Goal: Information Seeking & Learning: Learn about a topic

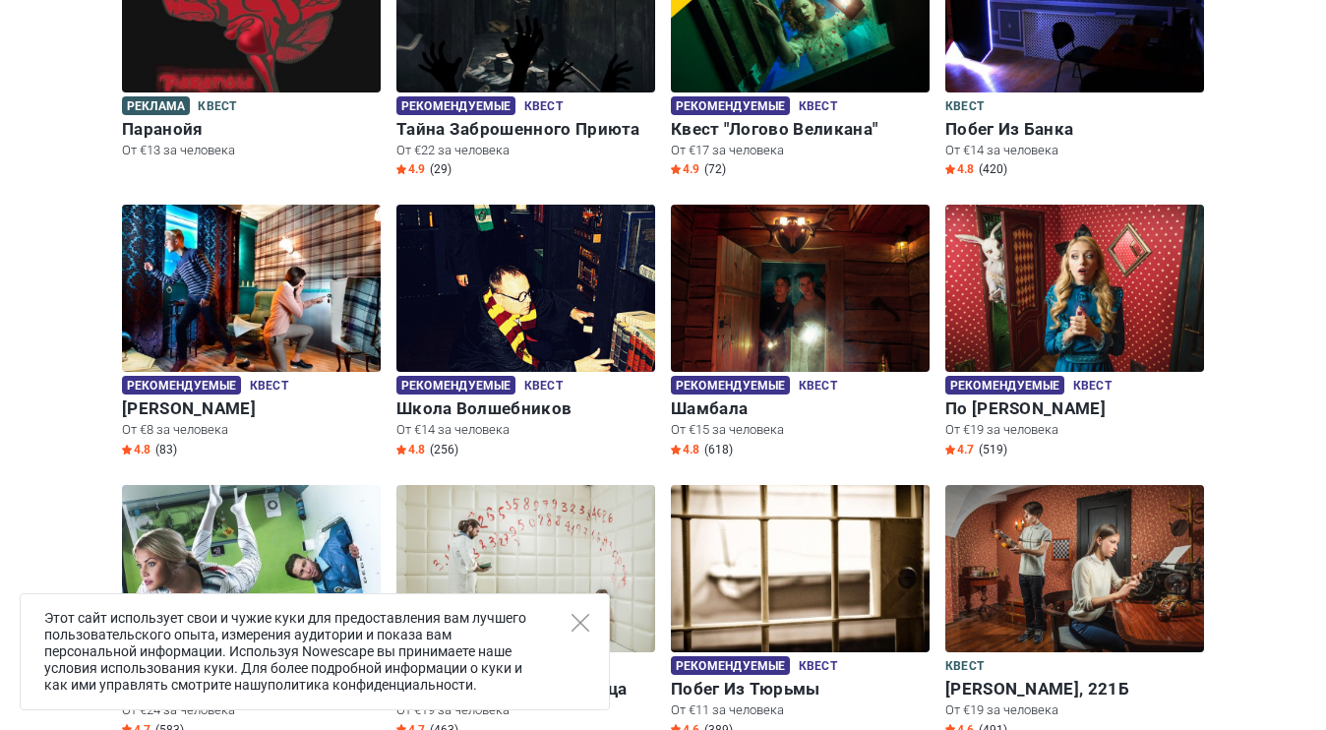
scroll to position [388, 0]
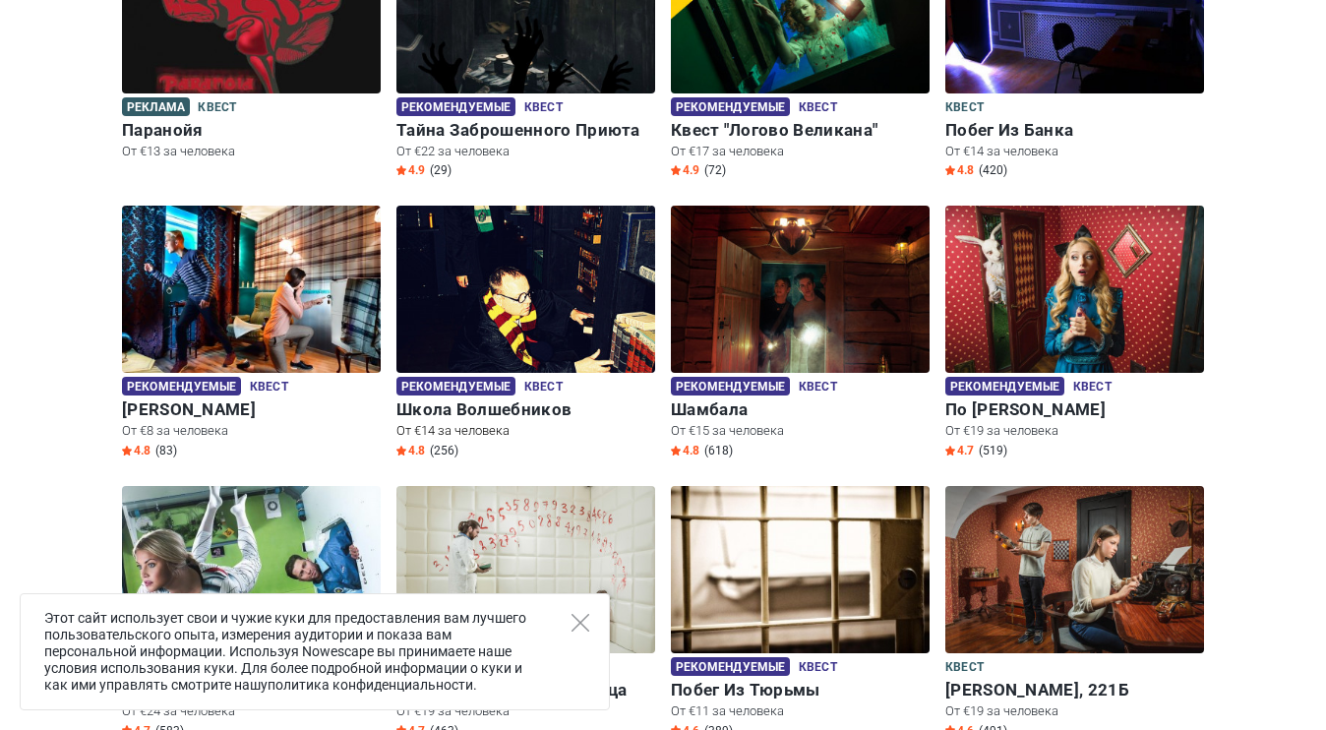
click at [531, 408] on h6 "Школа Волшебников" at bounding box center [526, 409] width 259 height 21
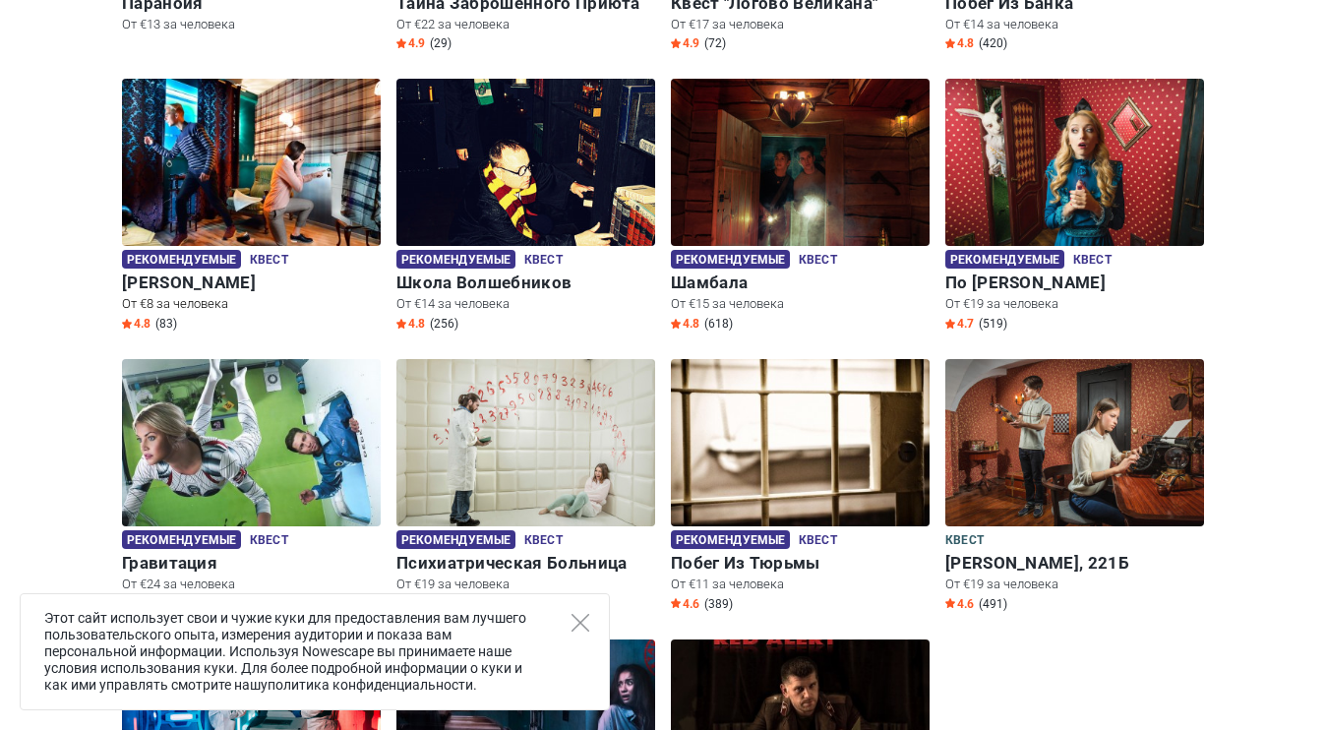
scroll to position [546, 0]
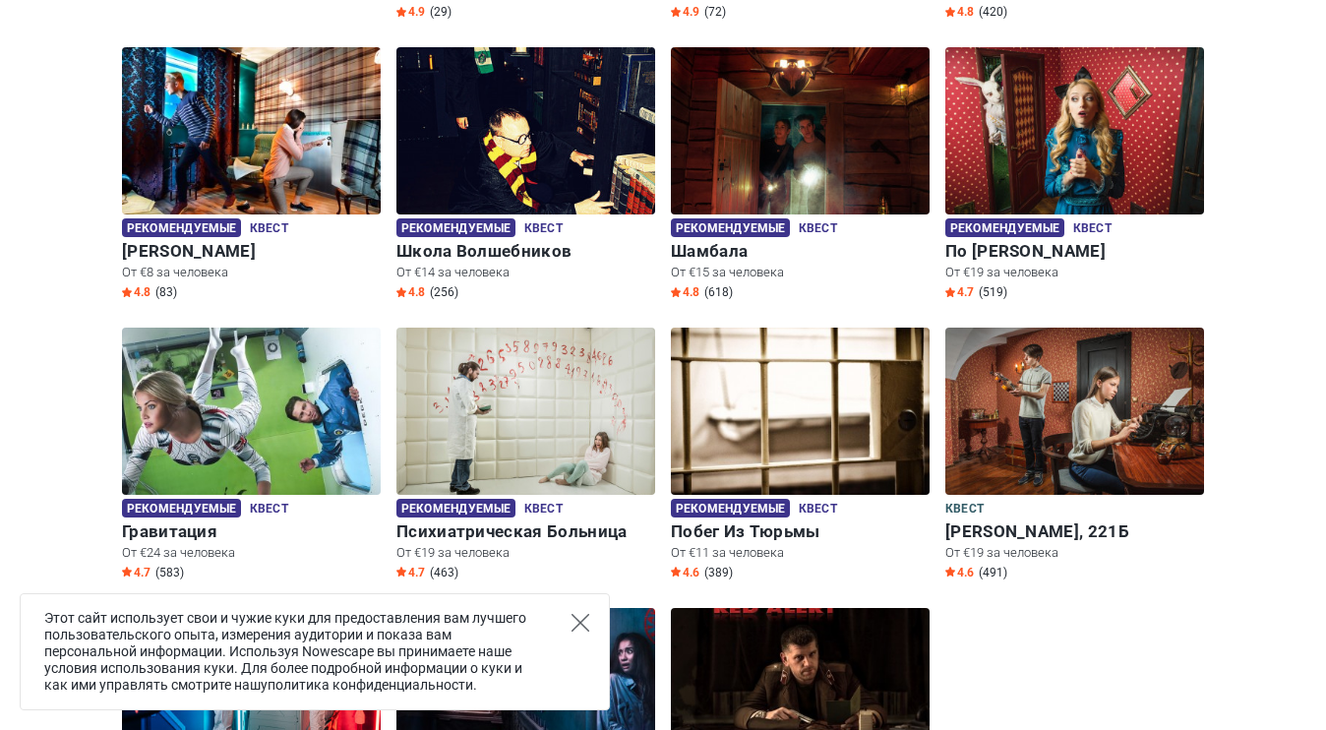
click at [580, 624] on icon "Close" at bounding box center [581, 623] width 18 height 18
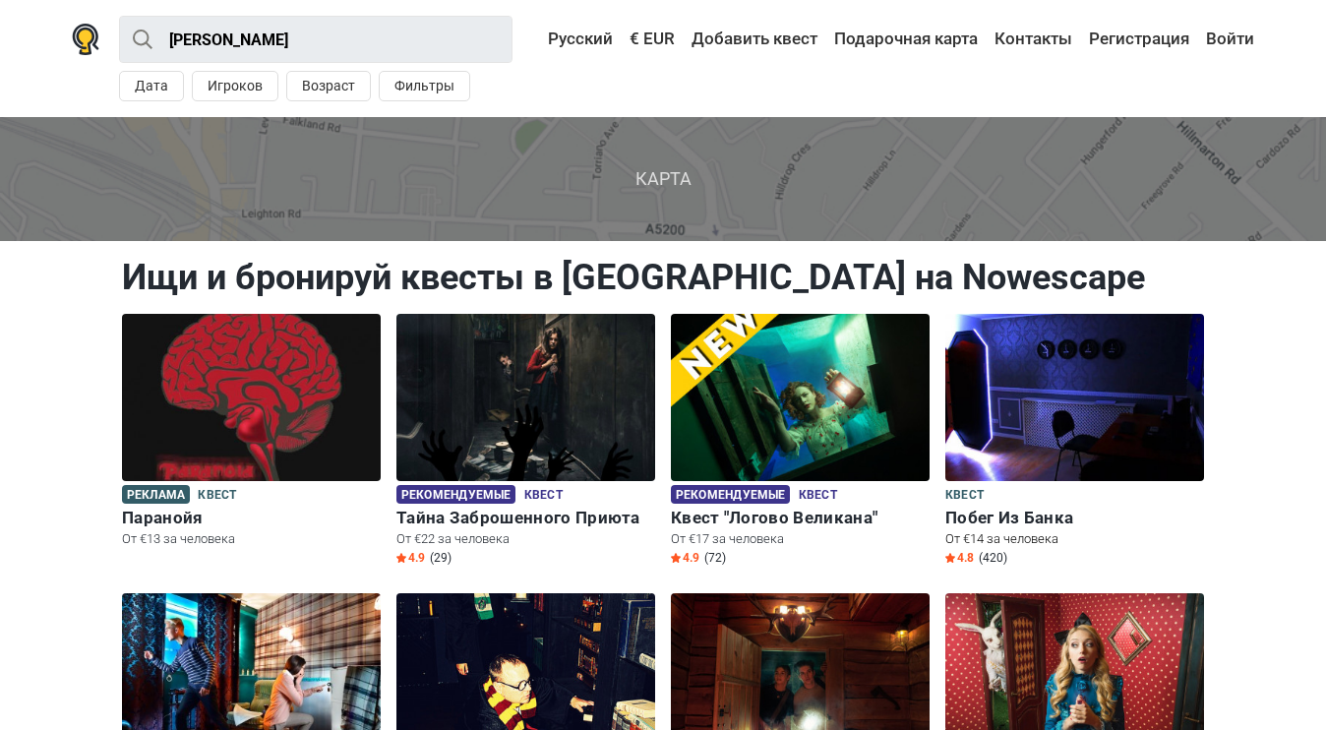
scroll to position [0, 0]
click at [833, 410] on img at bounding box center [800, 397] width 259 height 167
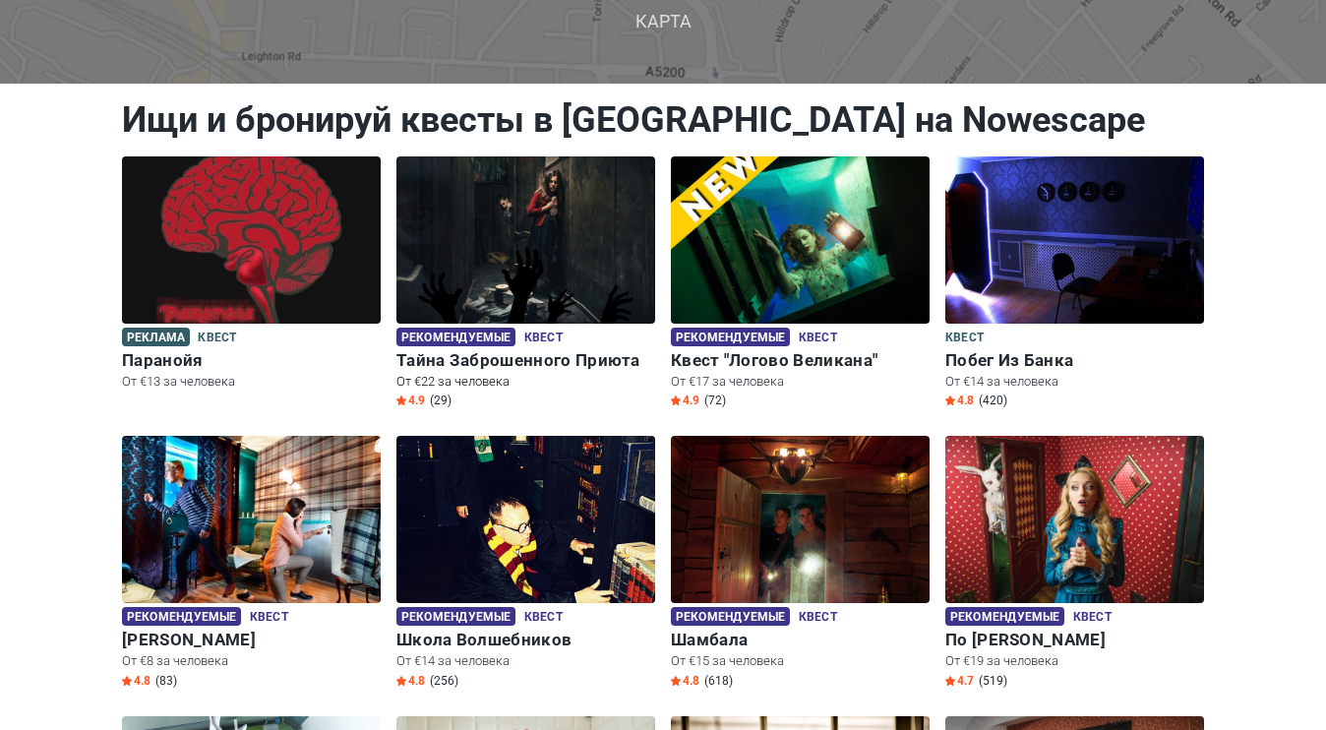
scroll to position [162, 0]
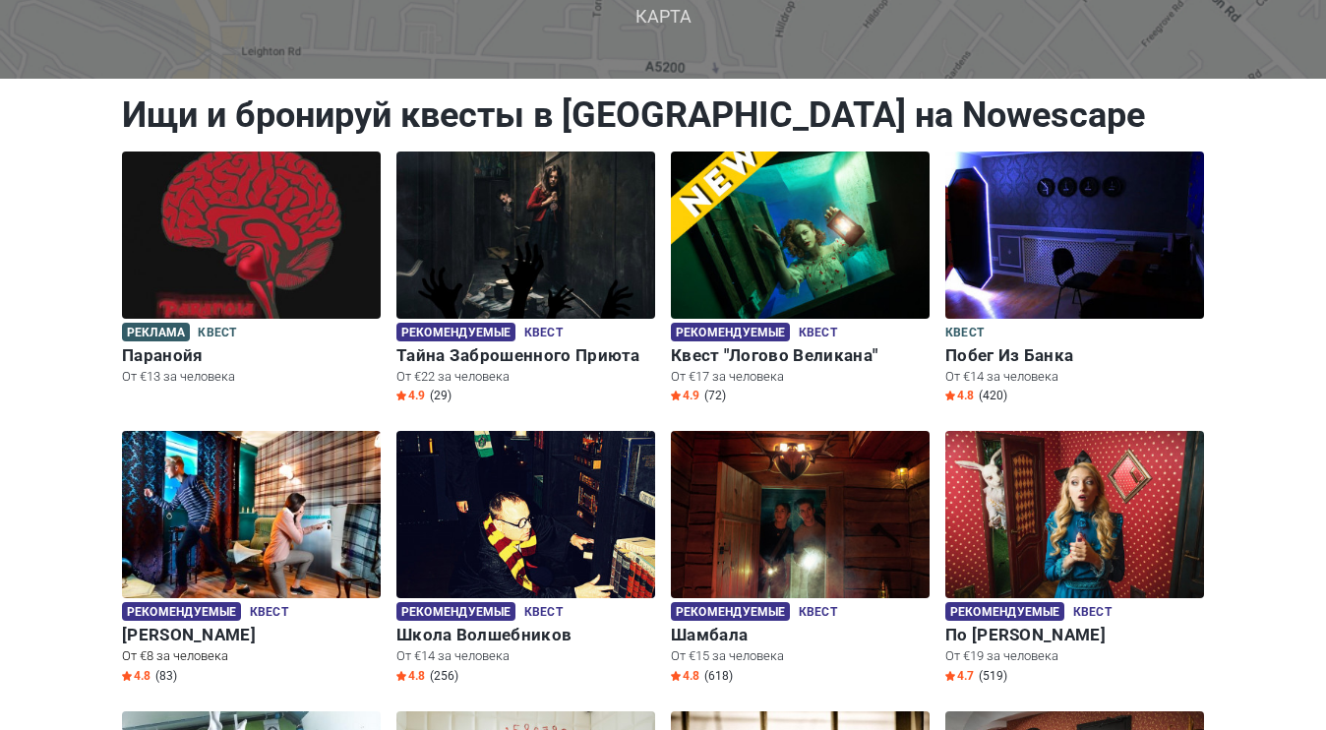
click at [286, 522] on img at bounding box center [251, 514] width 259 height 167
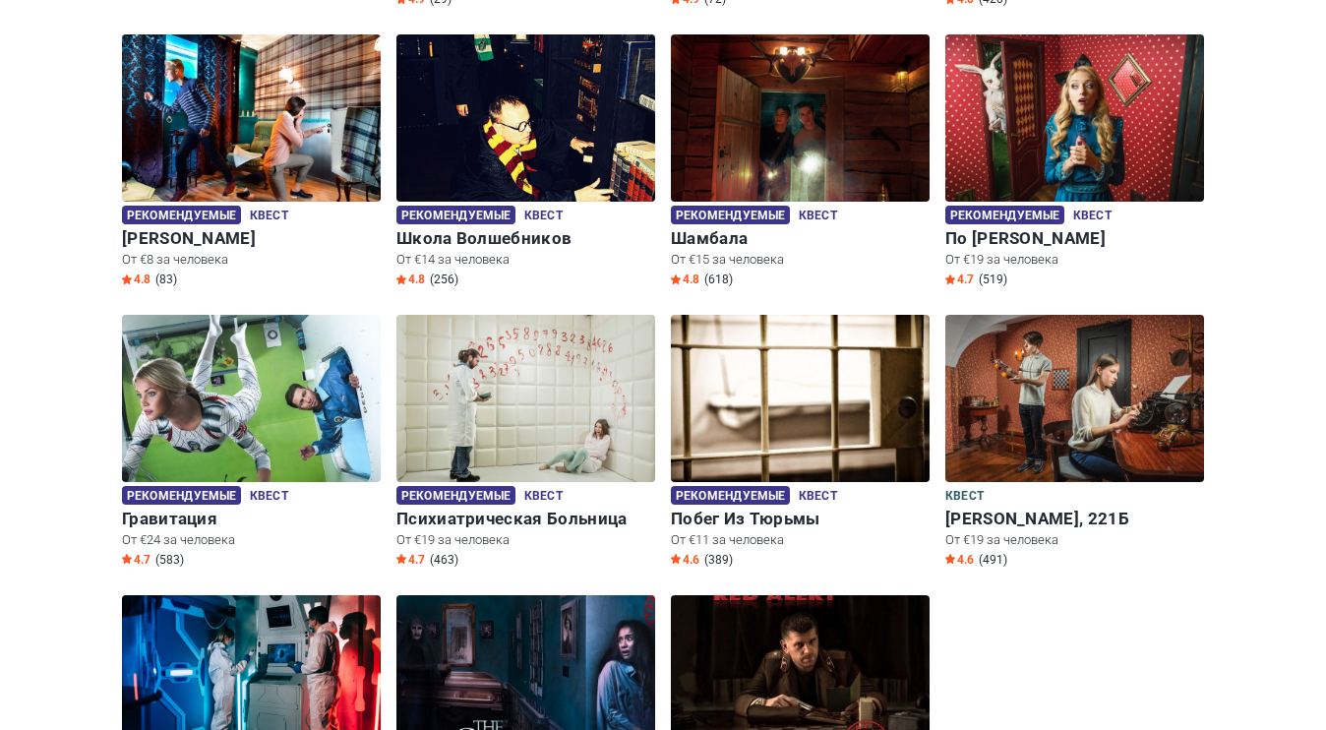
scroll to position [459, 0]
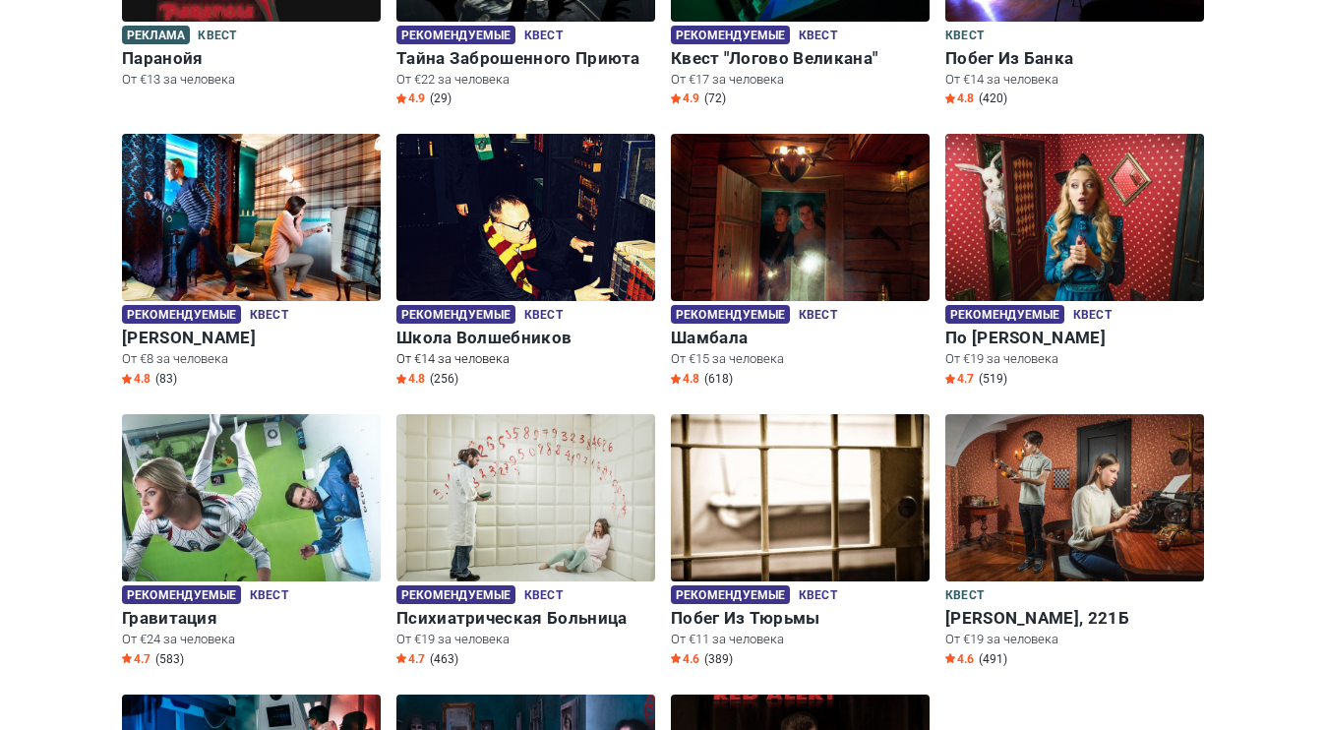
click at [554, 272] on img at bounding box center [526, 217] width 259 height 167
click at [513, 294] on img at bounding box center [526, 217] width 259 height 167
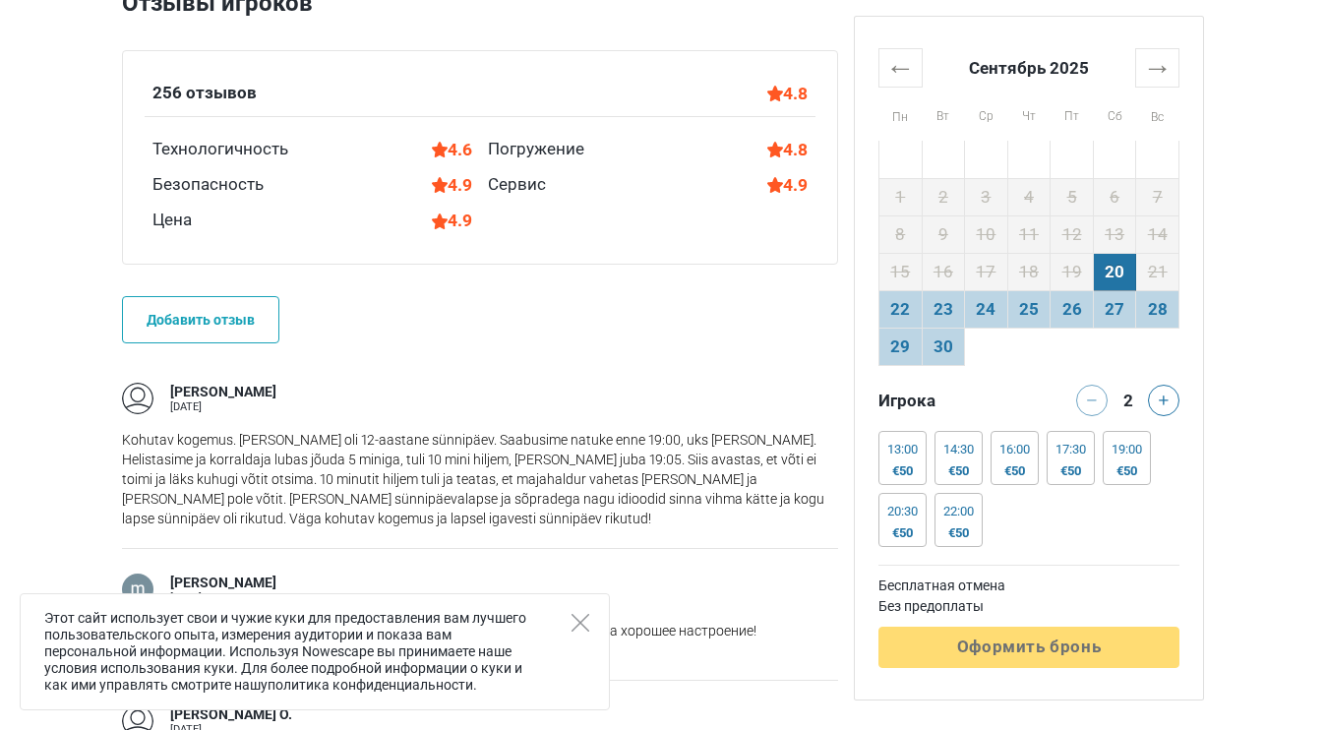
scroll to position [1440, 0]
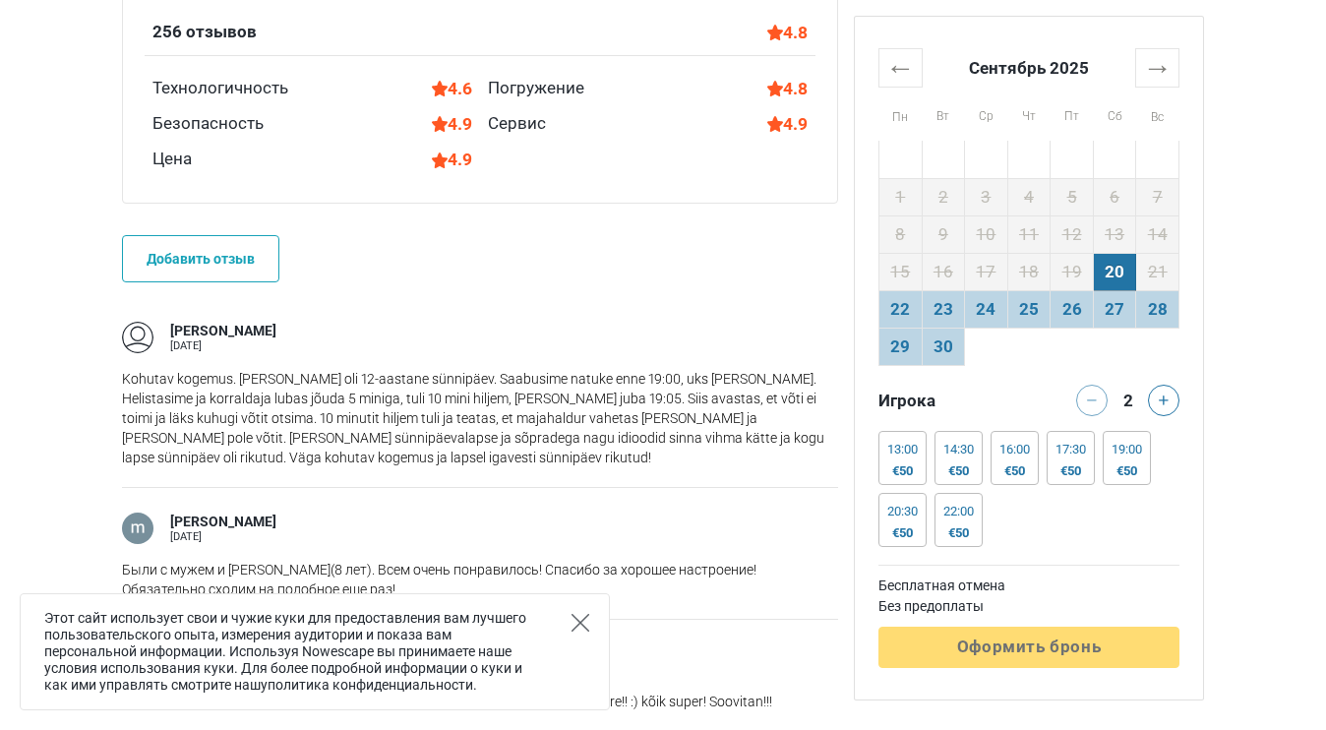
click at [576, 624] on icon "Close" at bounding box center [581, 623] width 18 height 18
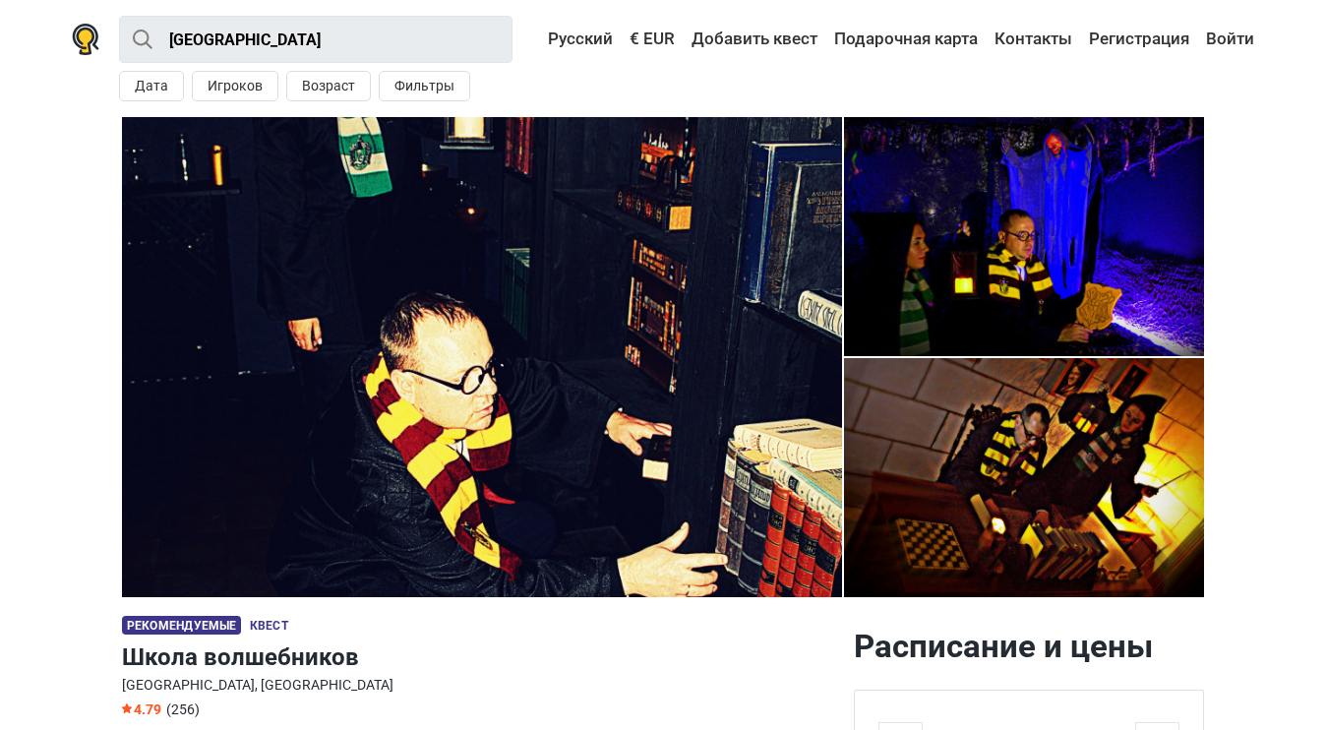
scroll to position [0, 0]
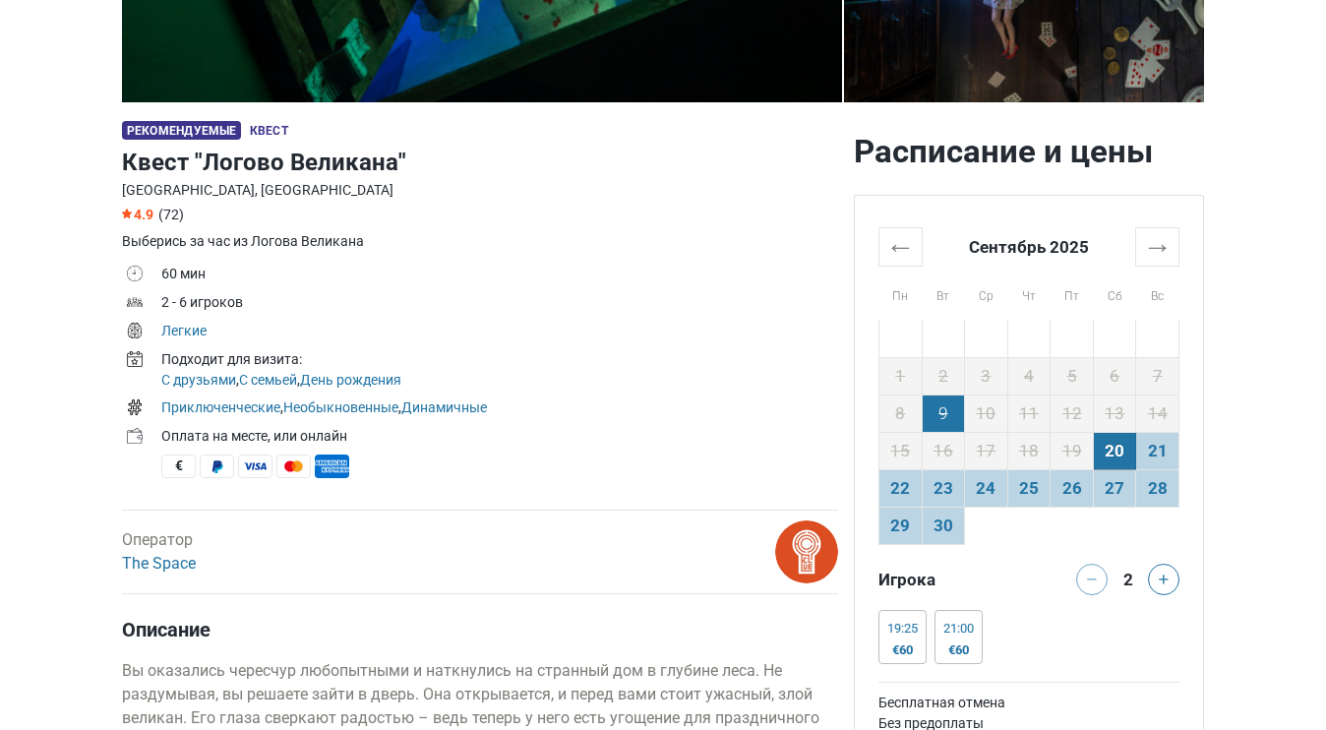
scroll to position [518, 0]
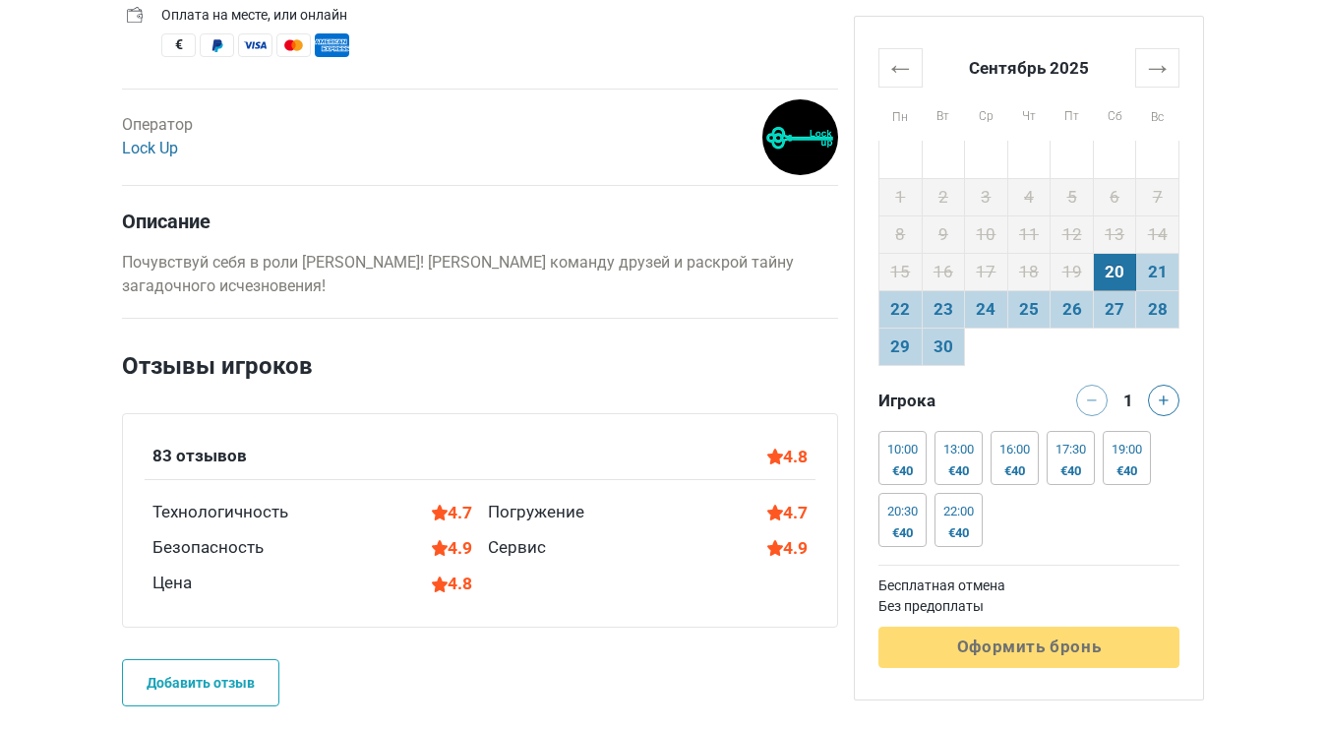
scroll to position [786, 0]
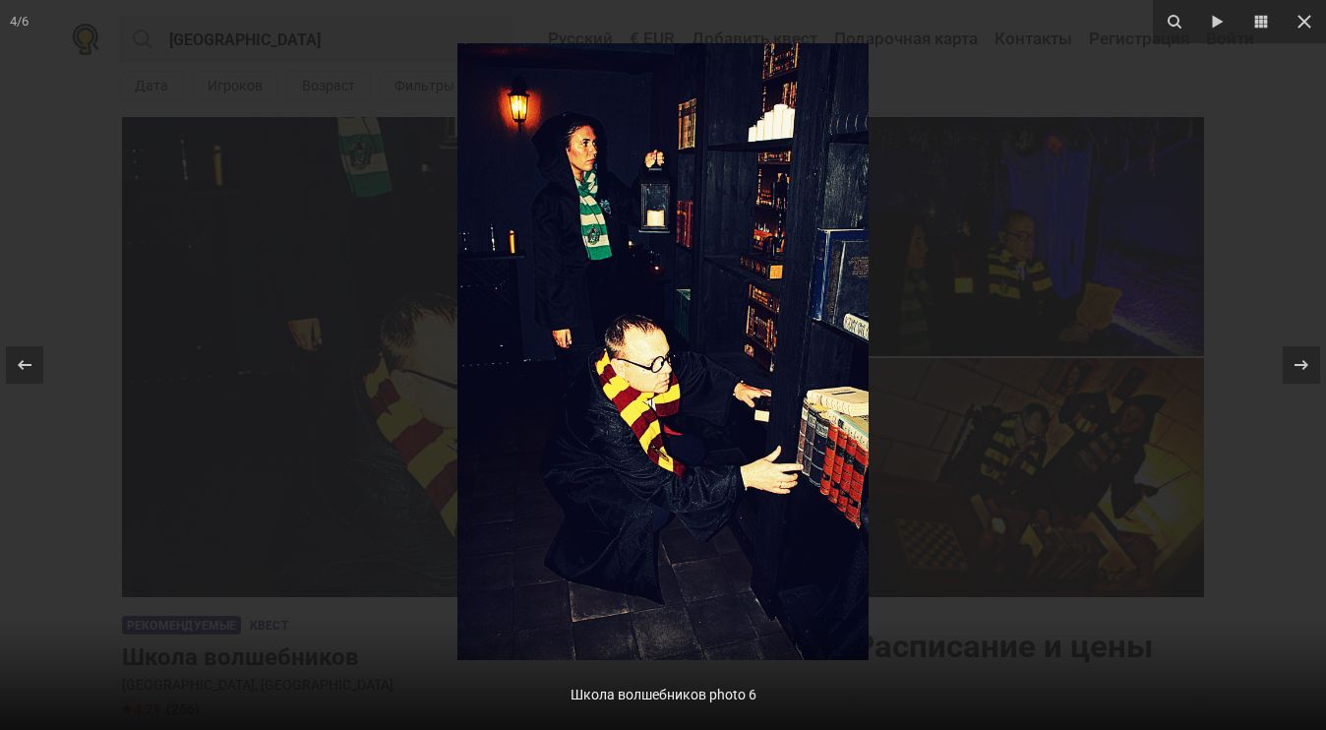
click at [603, 311] on img at bounding box center [663, 351] width 411 height 617
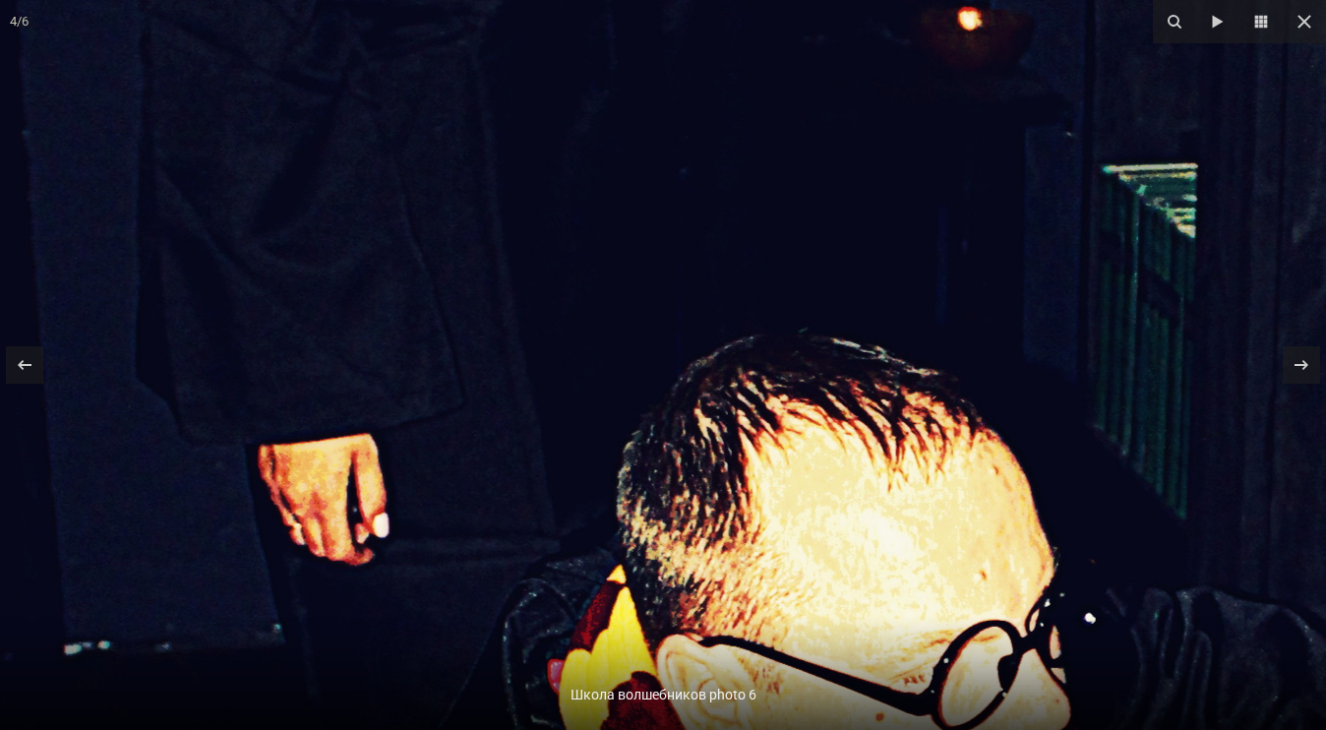
click at [603, 311] on img at bounding box center [1012, 589] width 2802 height 4203
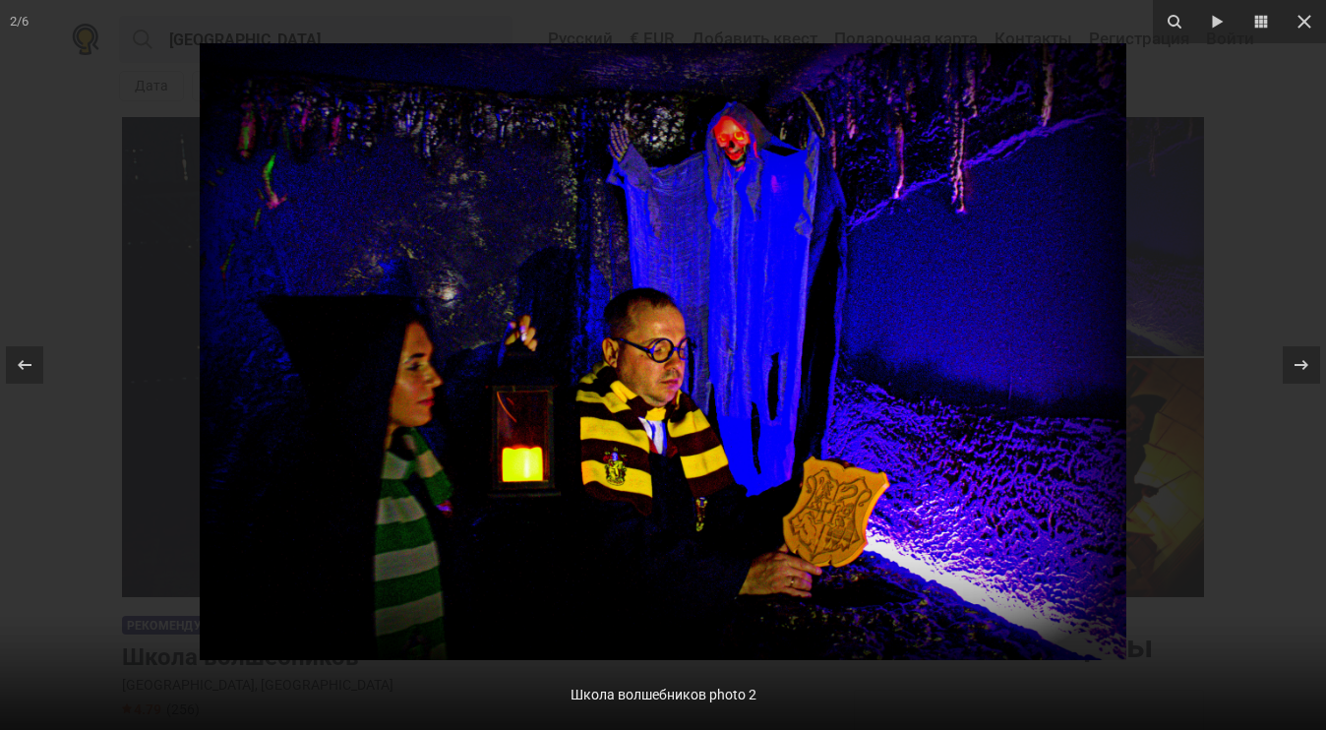
click at [1170, 430] on div at bounding box center [663, 365] width 1326 height 730
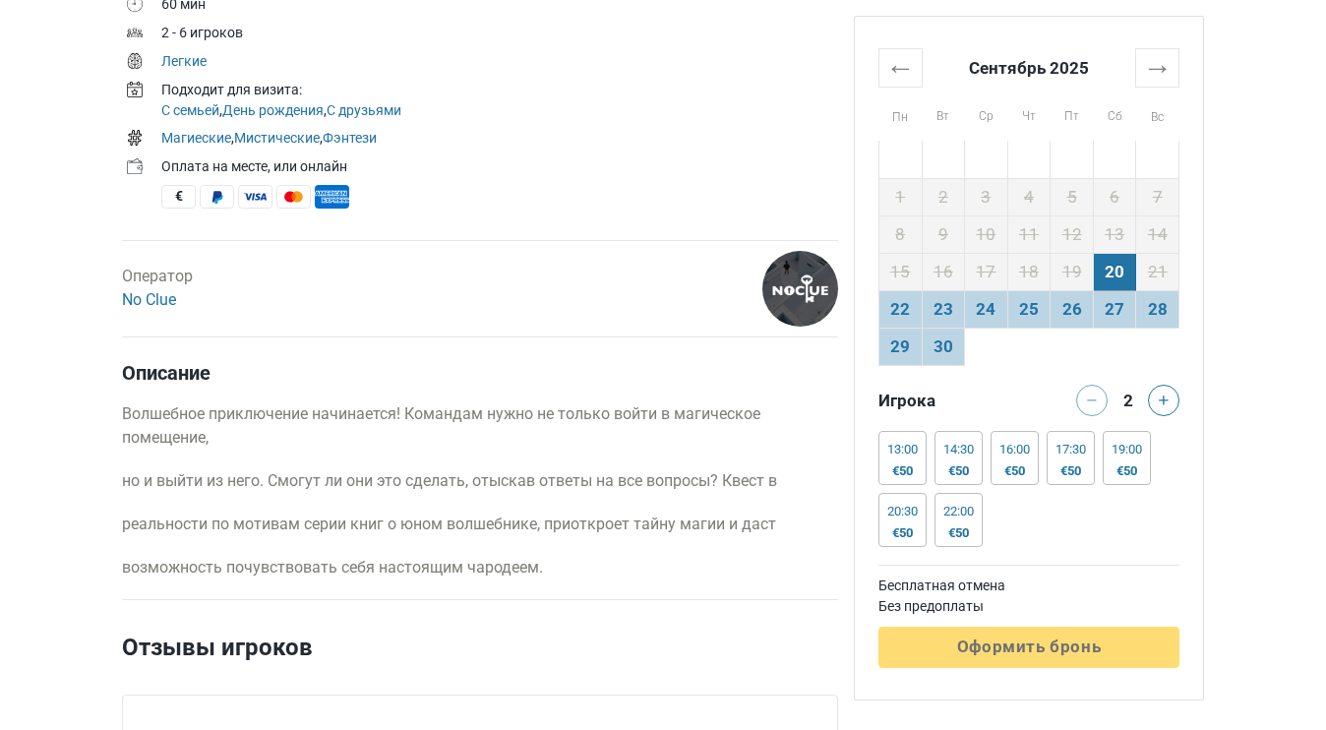
scroll to position [736, 0]
click at [165, 294] on link "No Clue" at bounding box center [149, 298] width 54 height 19
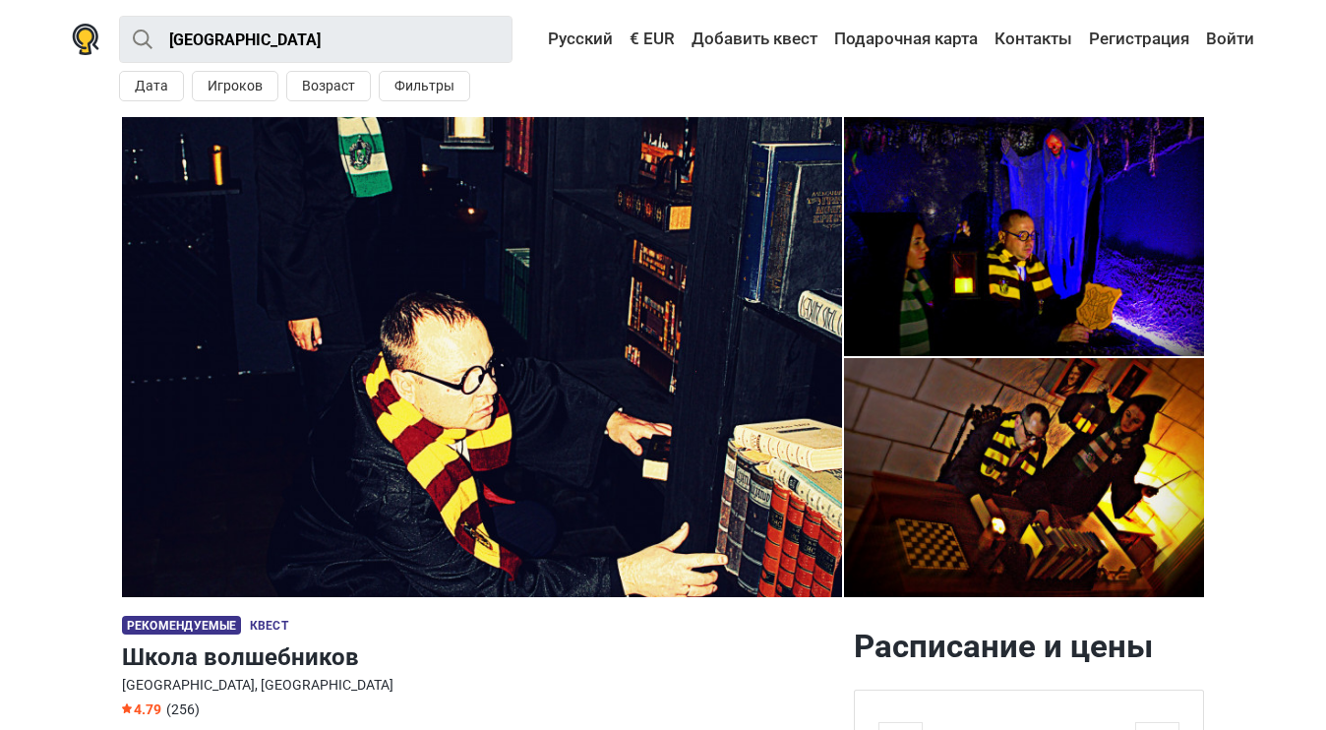
scroll to position [583, 0]
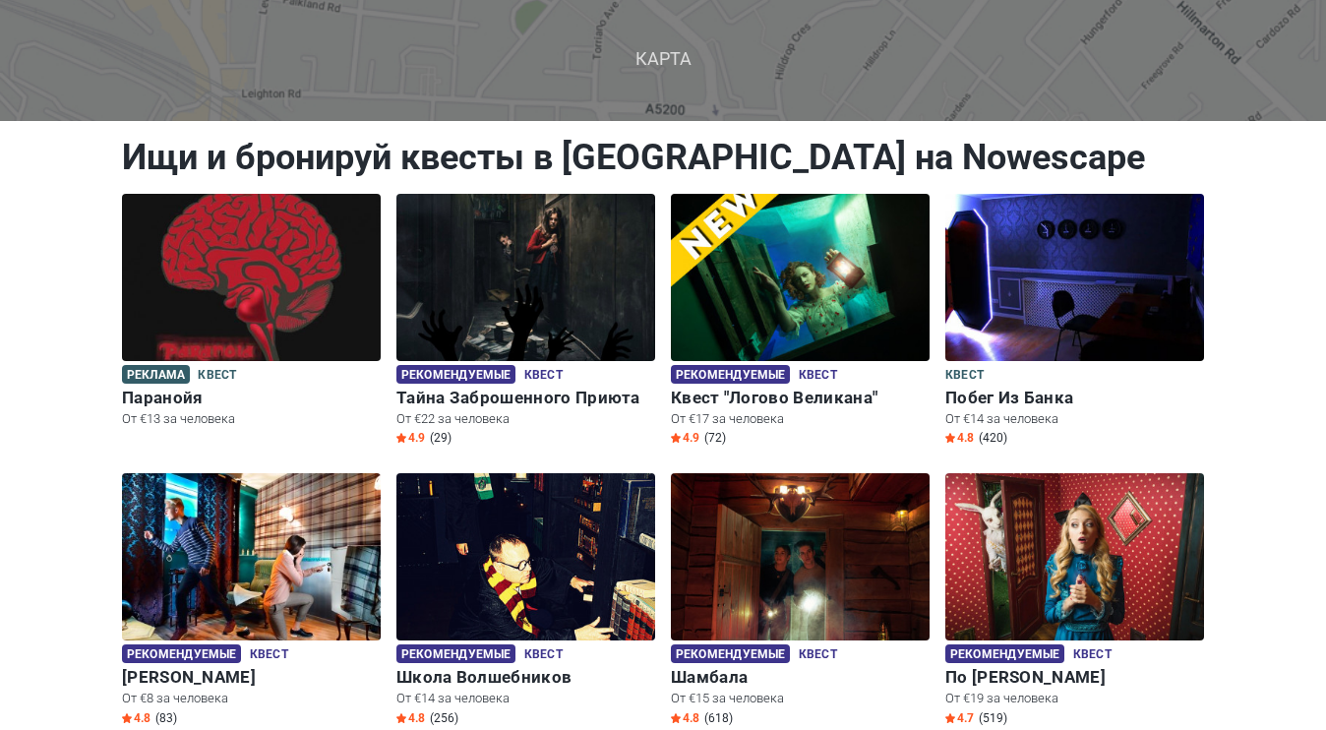
scroll to position [49, 0]
